Goal: Information Seeking & Learning: Understand process/instructions

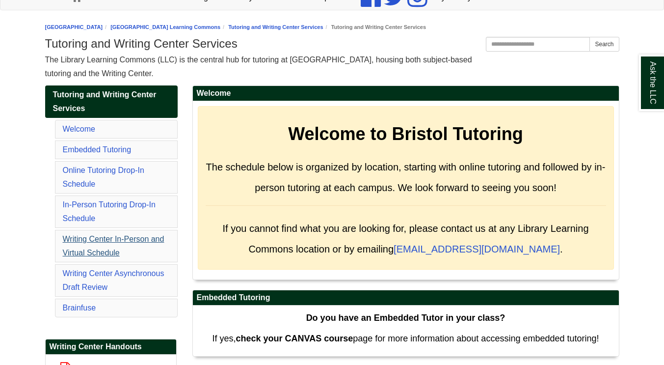
scroll to position [98, 0]
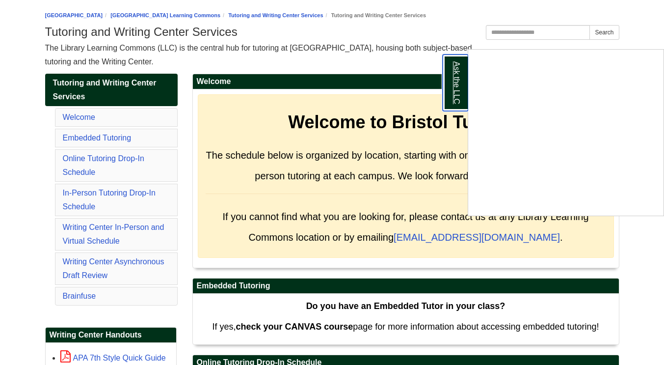
click at [451, 87] on link "Ask the LLC" at bounding box center [456, 82] width 26 height 56
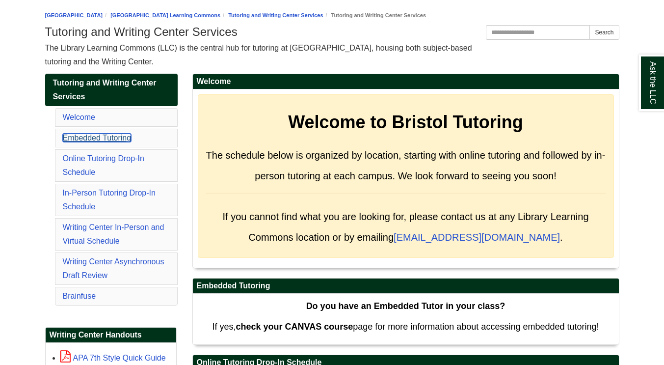
click at [106, 139] on link "Embedded Tutoring" at bounding box center [97, 137] width 69 height 8
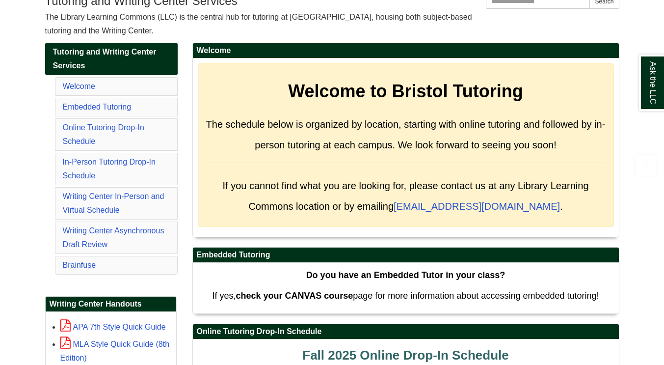
scroll to position [147, 0]
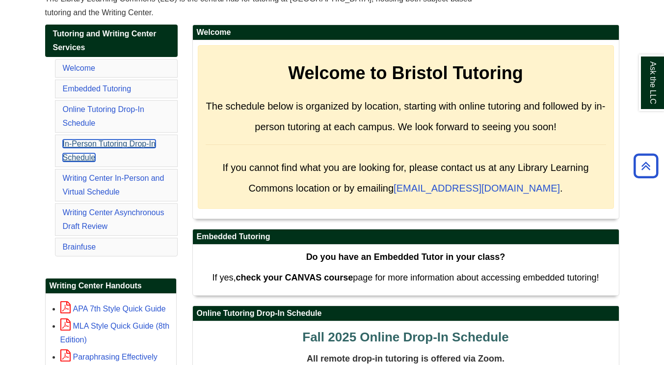
click at [116, 142] on link "In-Person Tutoring Drop-In Schedule" at bounding box center [109, 150] width 93 height 22
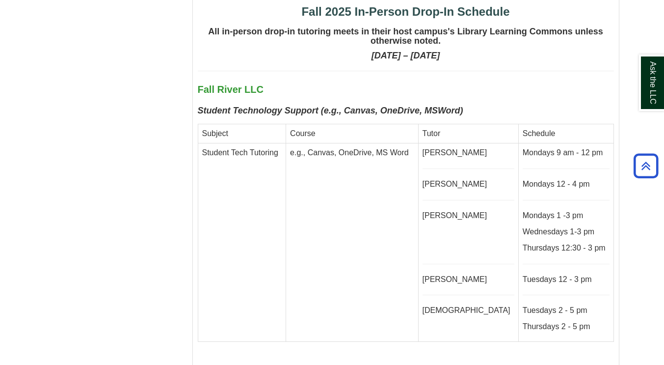
scroll to position [2455, 0]
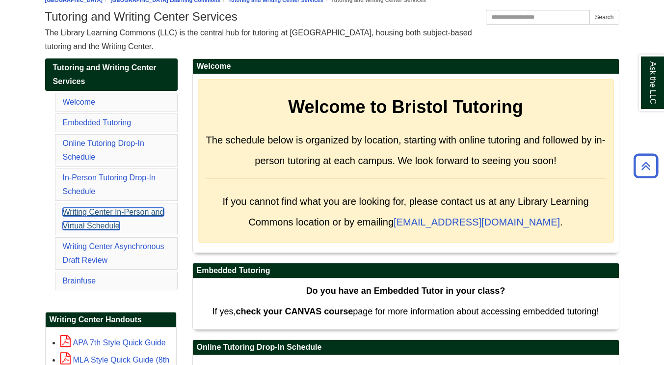
click at [134, 210] on link "Writing Center In-Person and Virtual Schedule" at bounding box center [114, 219] width 102 height 22
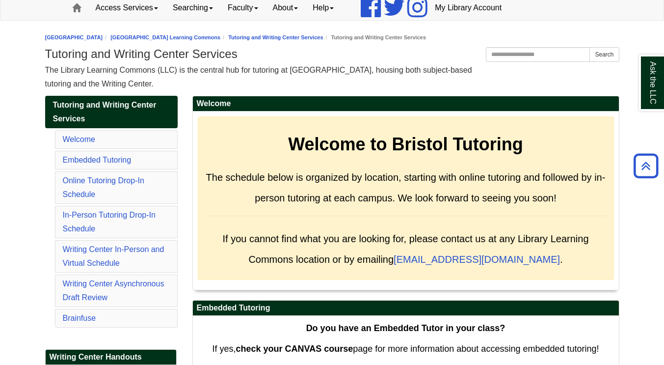
scroll to position [72, 0]
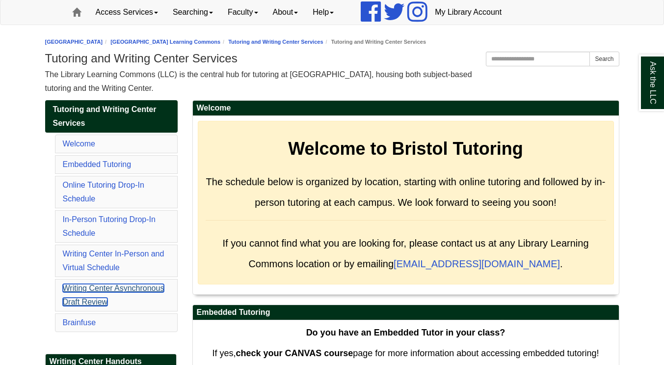
click at [106, 300] on link "Writing Center Asynchronous Draft Review" at bounding box center [114, 295] width 102 height 22
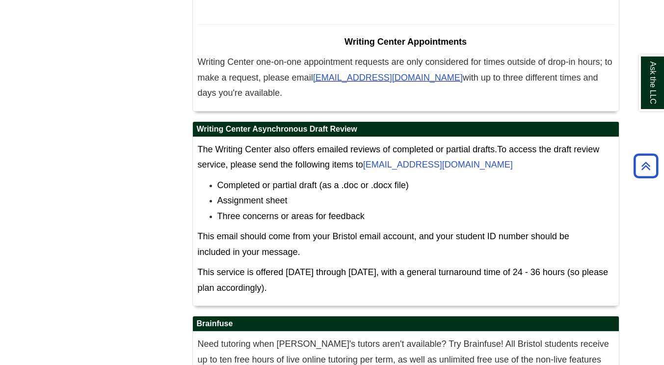
scroll to position [6242, 0]
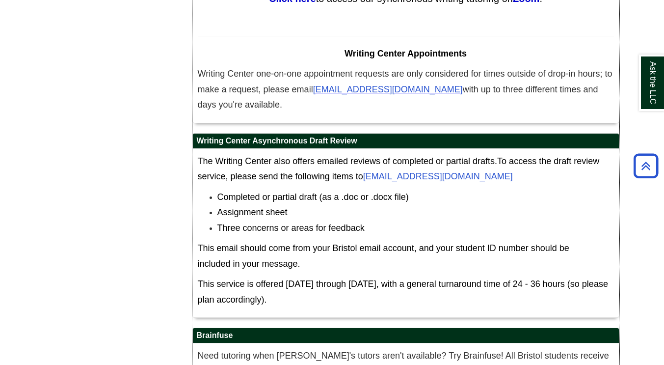
click at [481, 189] on li "Completed or partial draft (as a .doc or .docx file)" at bounding box center [415, 197] width 397 height 16
drag, startPoint x: 481, startPoint y: 90, endPoint x: 368, endPoint y: 90, distance: 112.9
click at [368, 154] on p "The Writing Center also offers emailed reviews of completed or partial drafts. …" at bounding box center [406, 169] width 416 height 31
copy link "[EMAIL_ADDRESS][DOMAIN_NAME]"
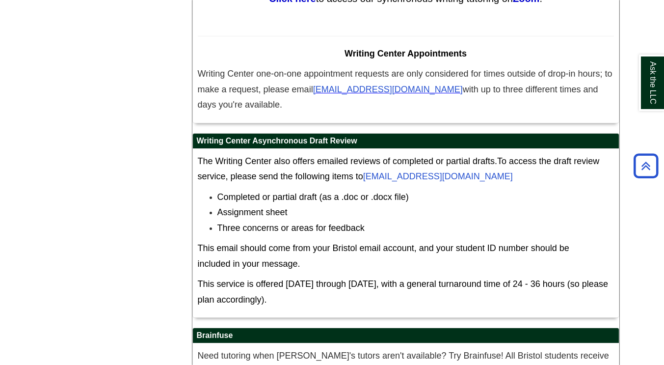
click at [282, 220] on li "Three concerns or areas for feedback" at bounding box center [415, 228] width 397 height 16
